Goal: Information Seeking & Learning: Learn about a topic

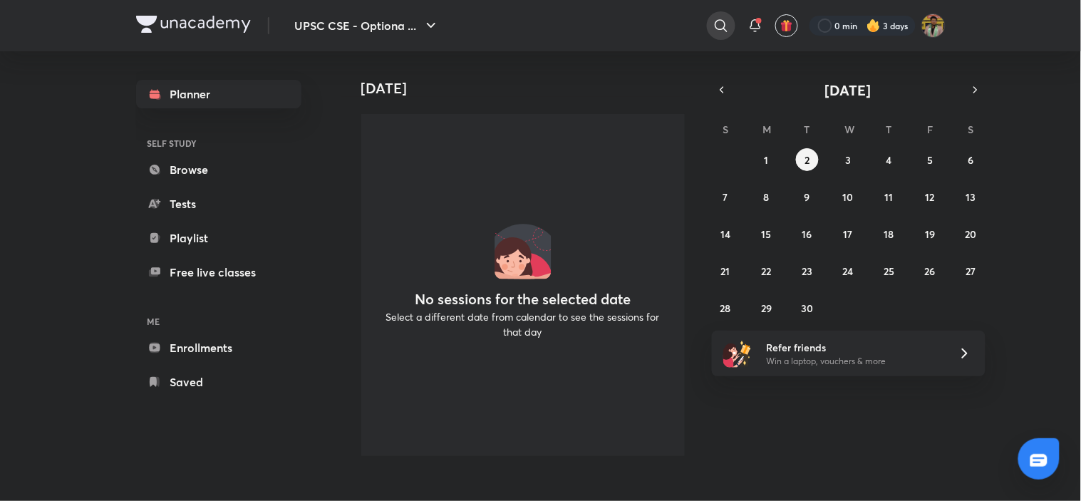
click at [717, 22] on icon at bounding box center [720, 25] width 17 height 17
type input "sid live"
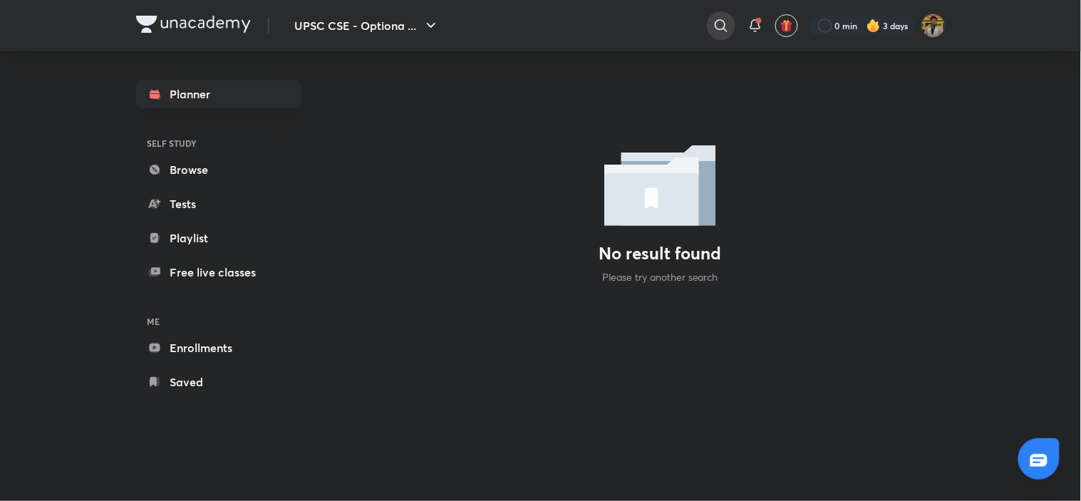
click at [713, 26] on icon at bounding box center [720, 25] width 17 height 17
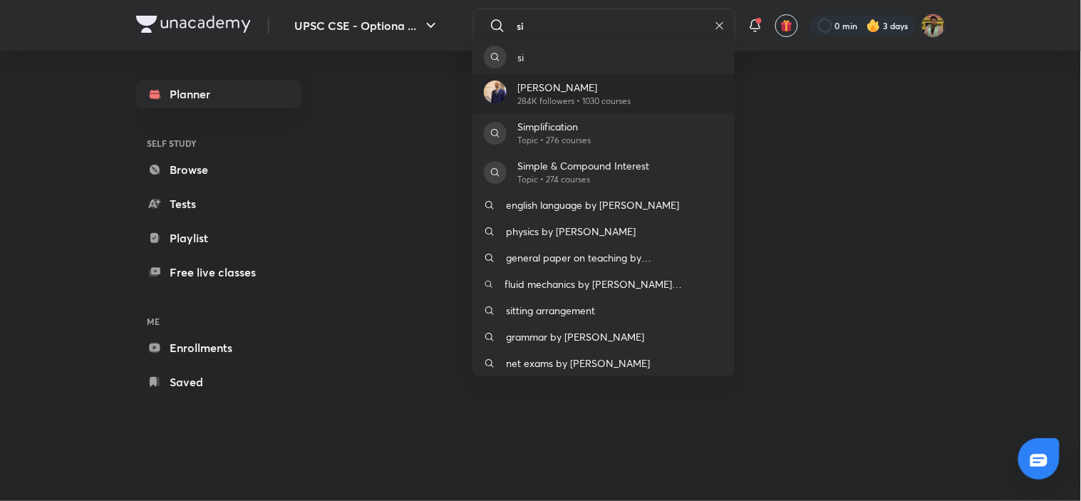
type input "si"
click at [699, 91] on div "[PERSON_NAME] 284K followers • 1030 courses" at bounding box center [603, 93] width 262 height 39
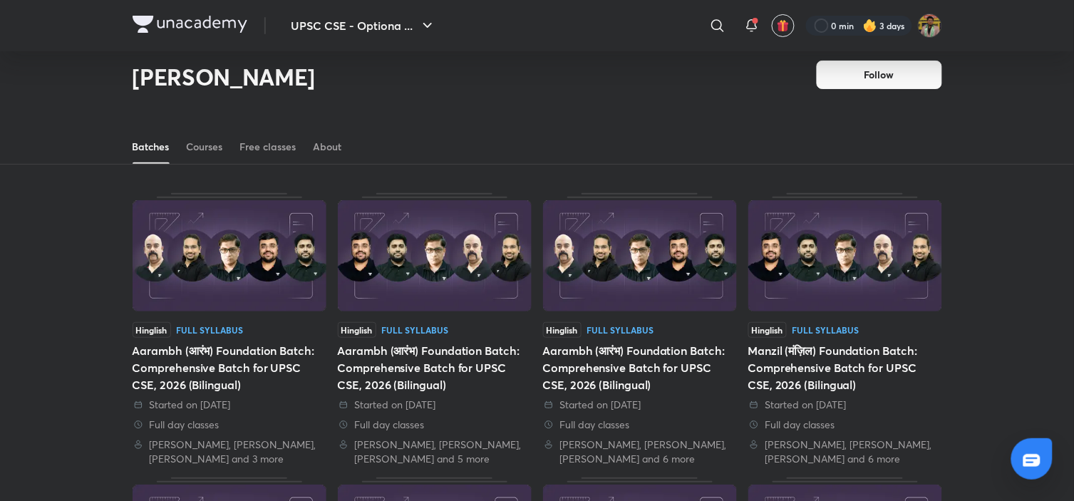
scroll to position [63, 0]
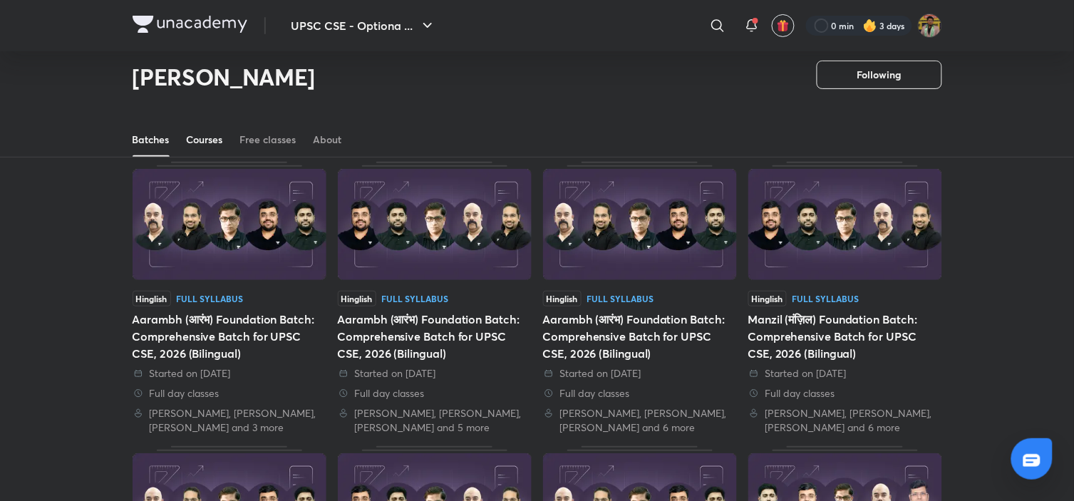
click at [217, 133] on div "Courses" at bounding box center [205, 140] width 36 height 14
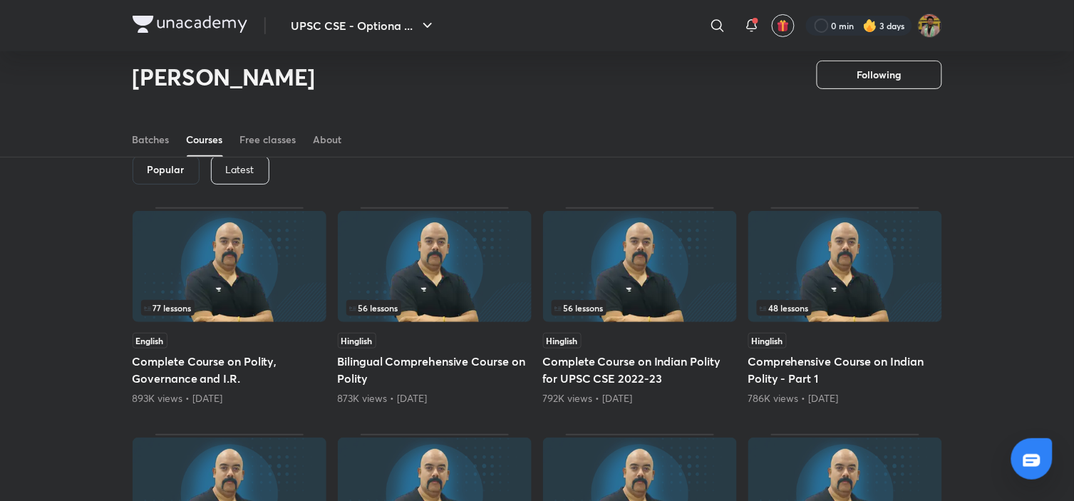
click at [238, 168] on p "Latest" at bounding box center [240, 169] width 28 height 11
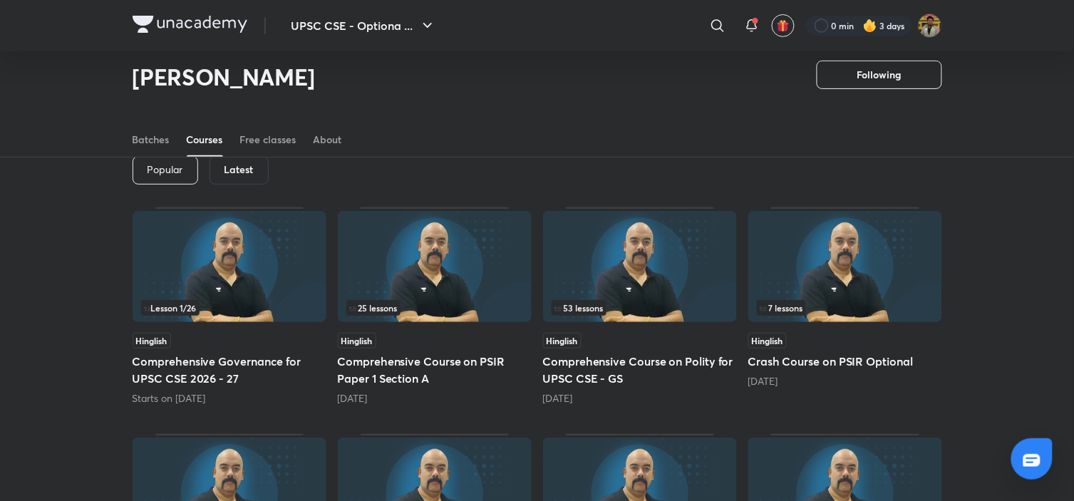
click at [611, 289] on img at bounding box center [640, 266] width 194 height 111
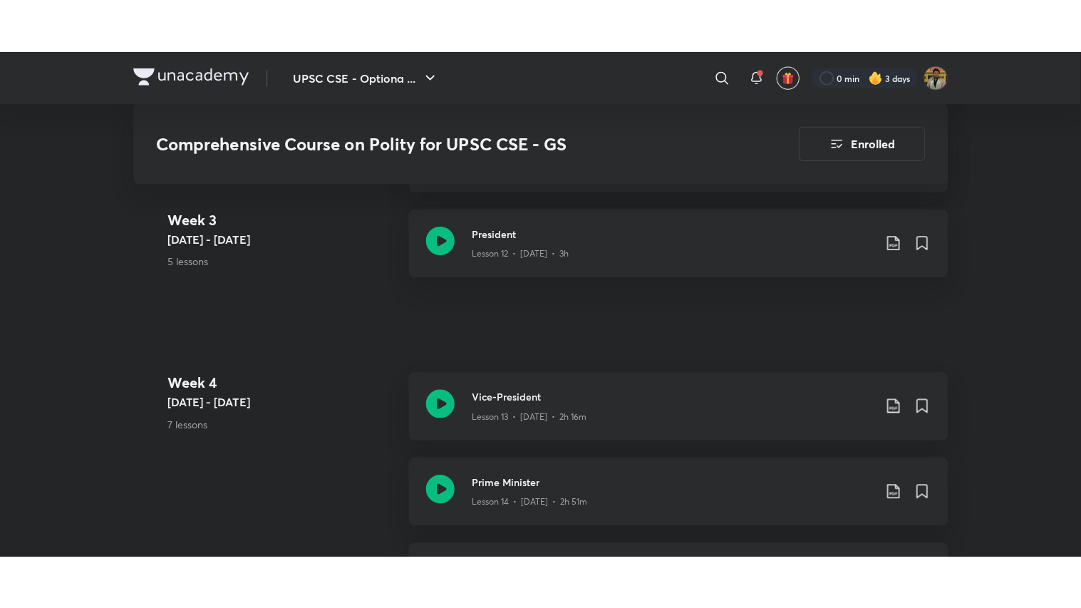
scroll to position [1908, 0]
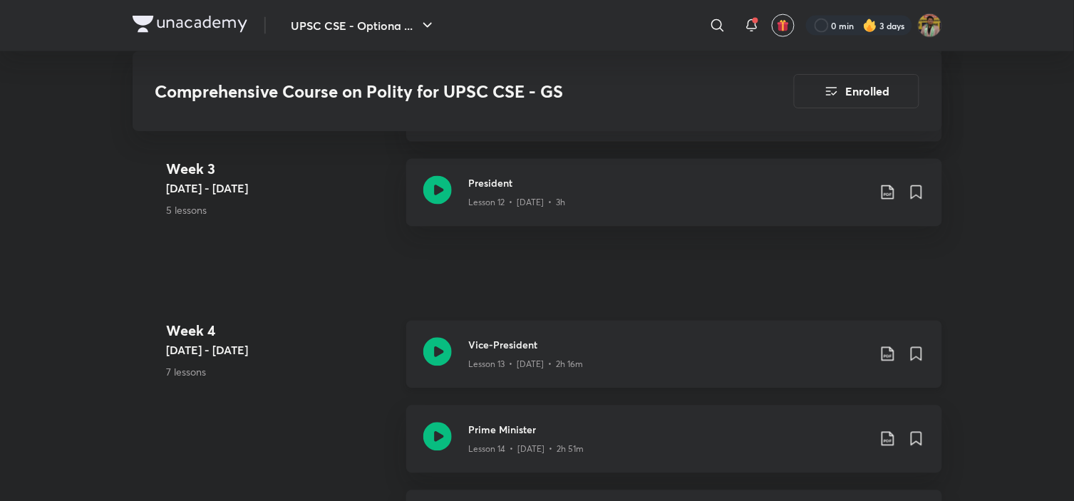
click at [611, 339] on h3 "Vice-President" at bounding box center [668, 345] width 399 height 15
